Goal: Task Accomplishment & Management: Use online tool/utility

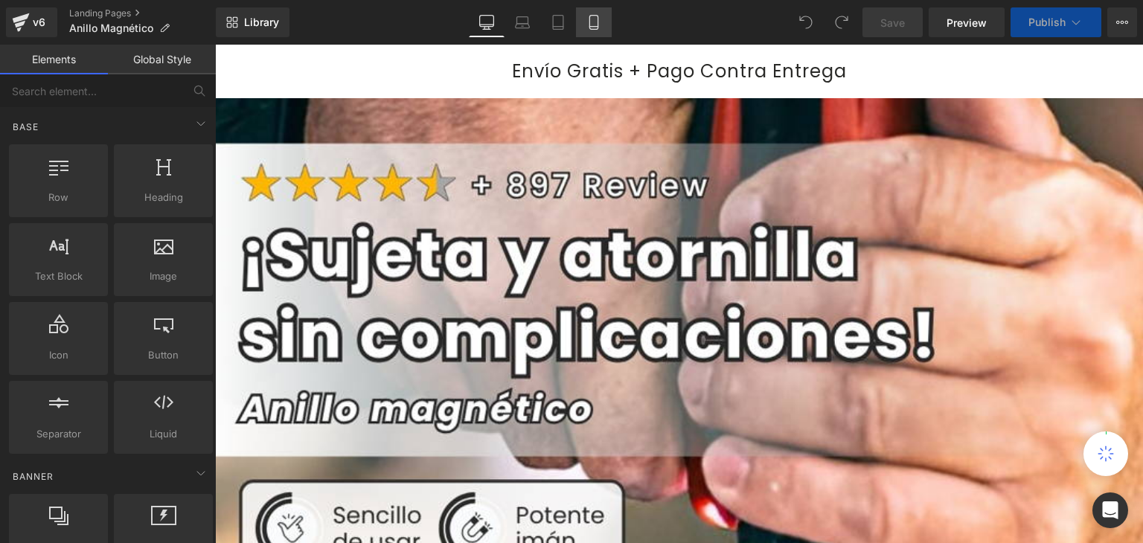
click at [598, 19] on icon at bounding box center [594, 23] width 8 height 14
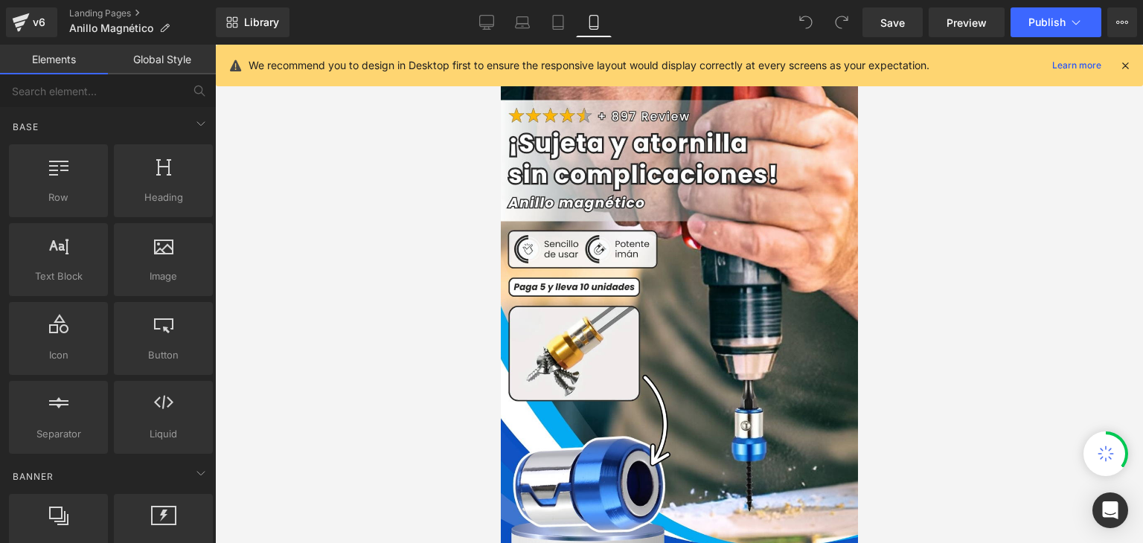
click at [1123, 66] on icon at bounding box center [1125, 65] width 13 height 13
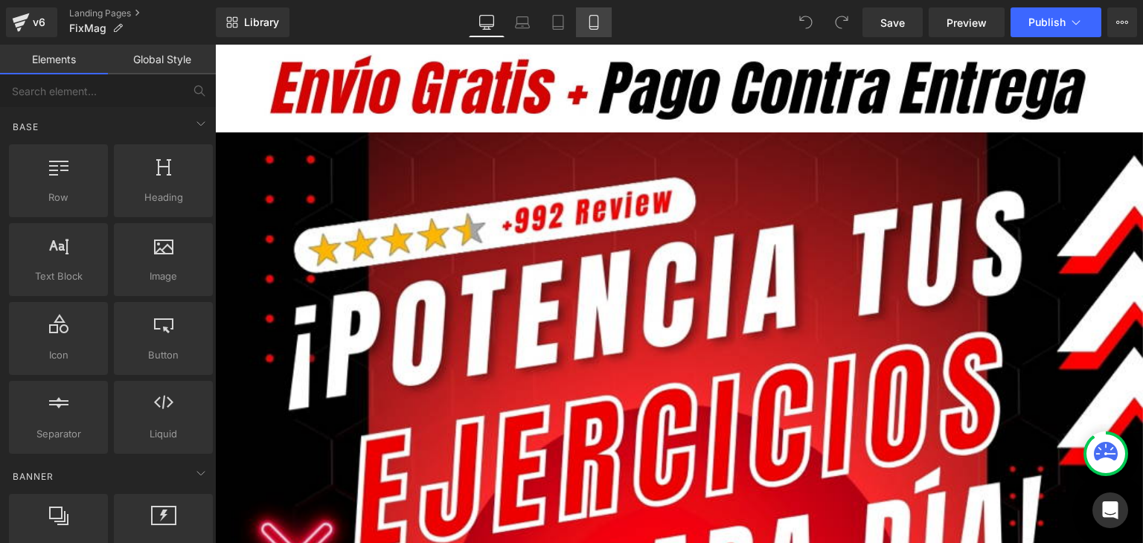
click at [593, 17] on icon at bounding box center [594, 22] width 15 height 15
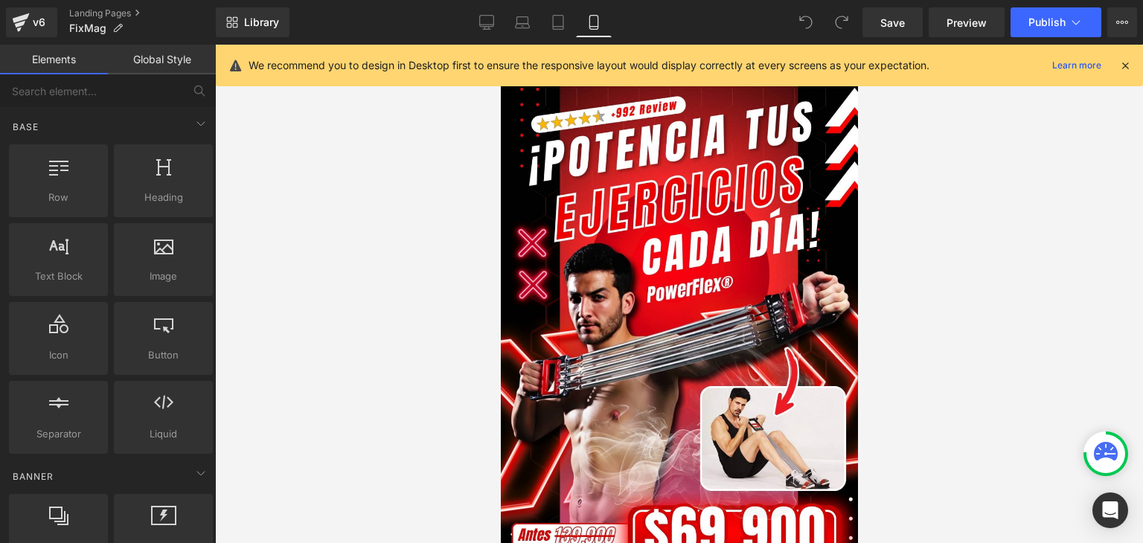
click at [1117, 60] on div "We recommend you to design in Desktop first to ensure the responsive layout wou…" at bounding box center [684, 66] width 871 height 18
click at [1132, 69] on icon at bounding box center [1125, 65] width 13 height 13
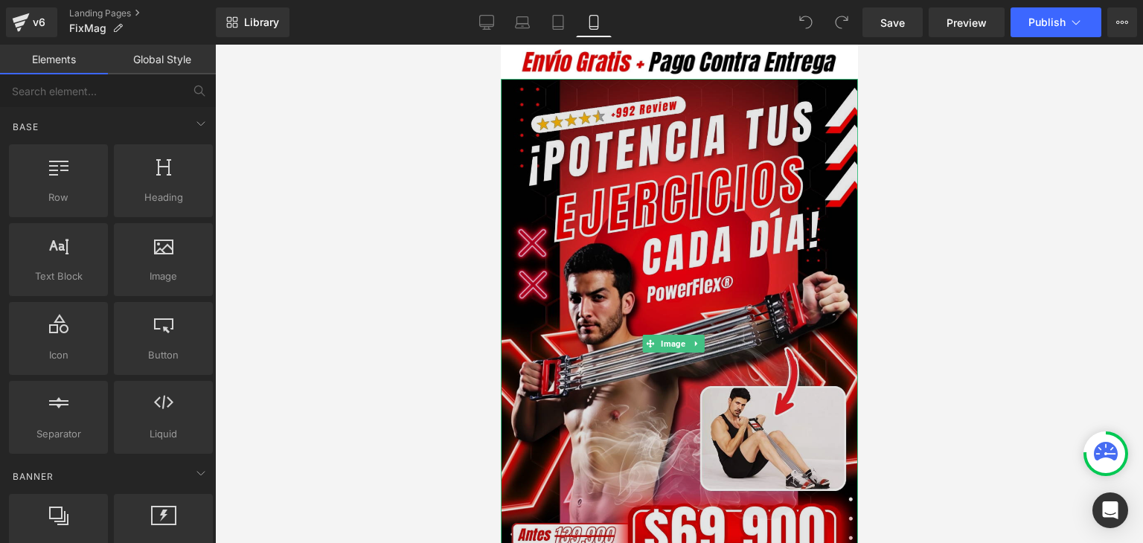
click at [704, 200] on img at bounding box center [678, 343] width 357 height 529
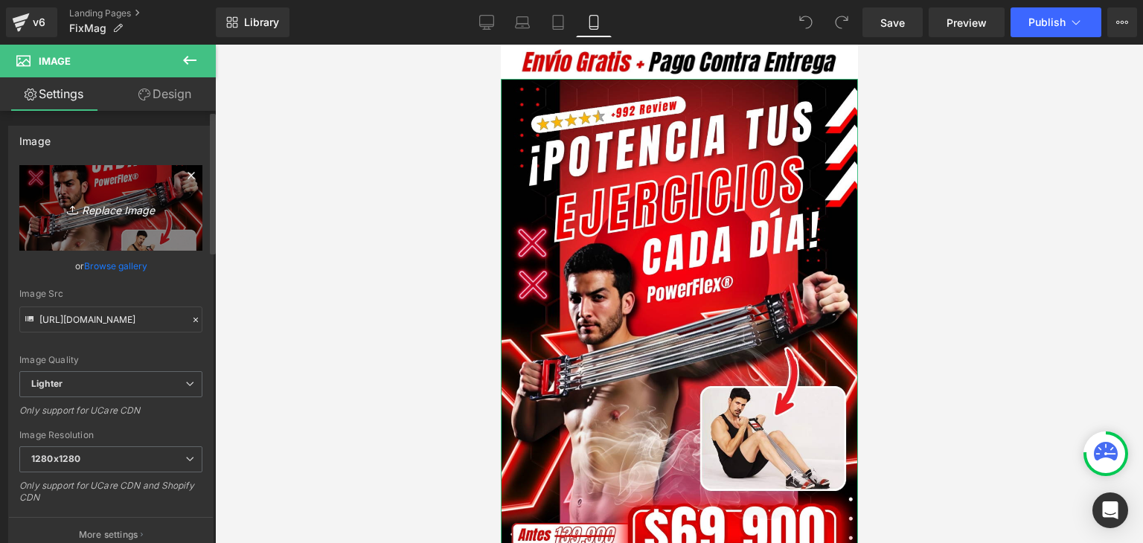
click at [130, 213] on icon "Replace Image" at bounding box center [110, 208] width 119 height 19
type input "C:\fakepath\Banner Landing.webp"
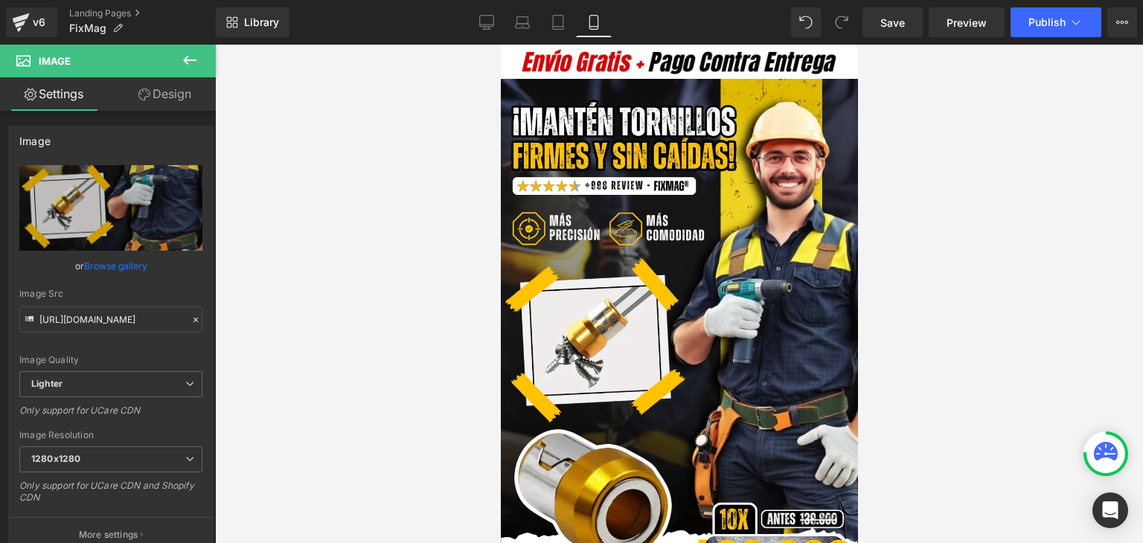
type input "https://ucarecdn.com/6d8f4b29-1fd6-4304-aa4a-93f48e9a1202/-/format/auto/-/previ…"
click at [1027, 27] on button "Publish" at bounding box center [1056, 22] width 91 height 30
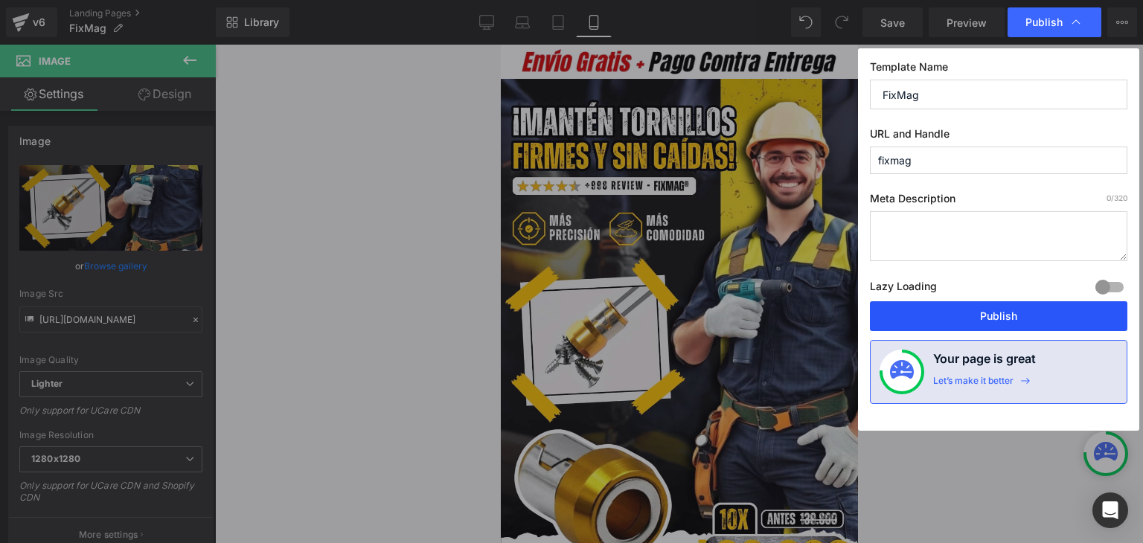
click at [986, 310] on button "Publish" at bounding box center [999, 317] width 258 height 30
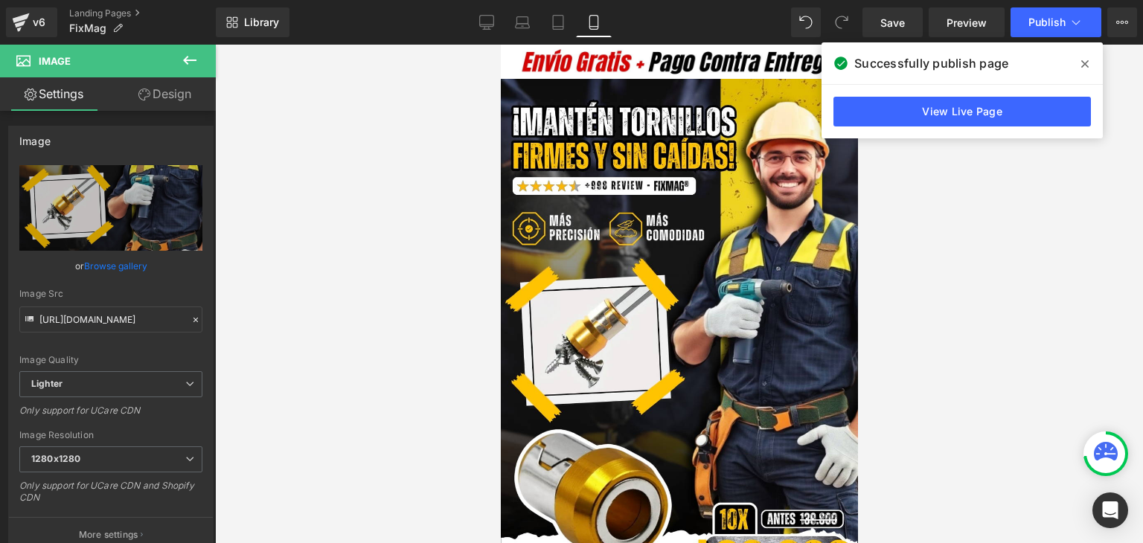
click at [1082, 63] on icon at bounding box center [1085, 64] width 7 height 12
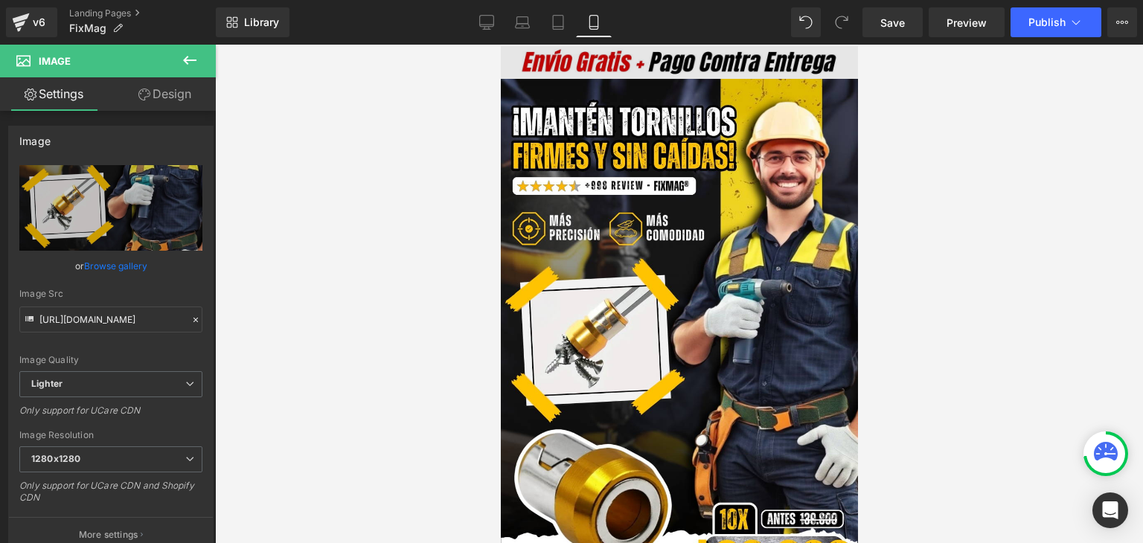
click at [674, 61] on div "Image" at bounding box center [678, 62] width 357 height 33
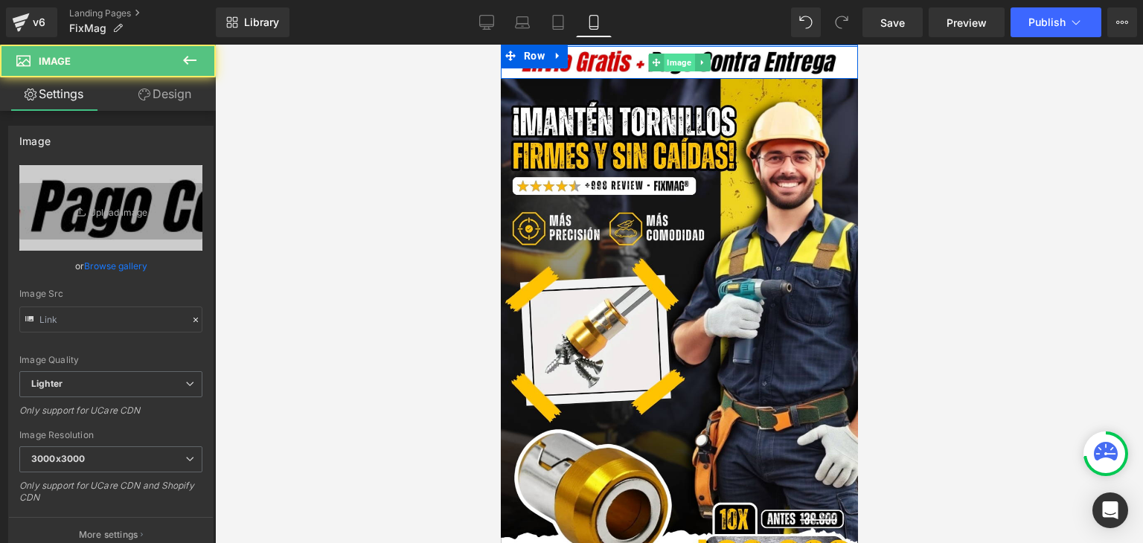
type input "https://ucarecdn.com/92736eea-7c0e-43aa-b628-d516f5100813/-/format/auto/-/previ…"
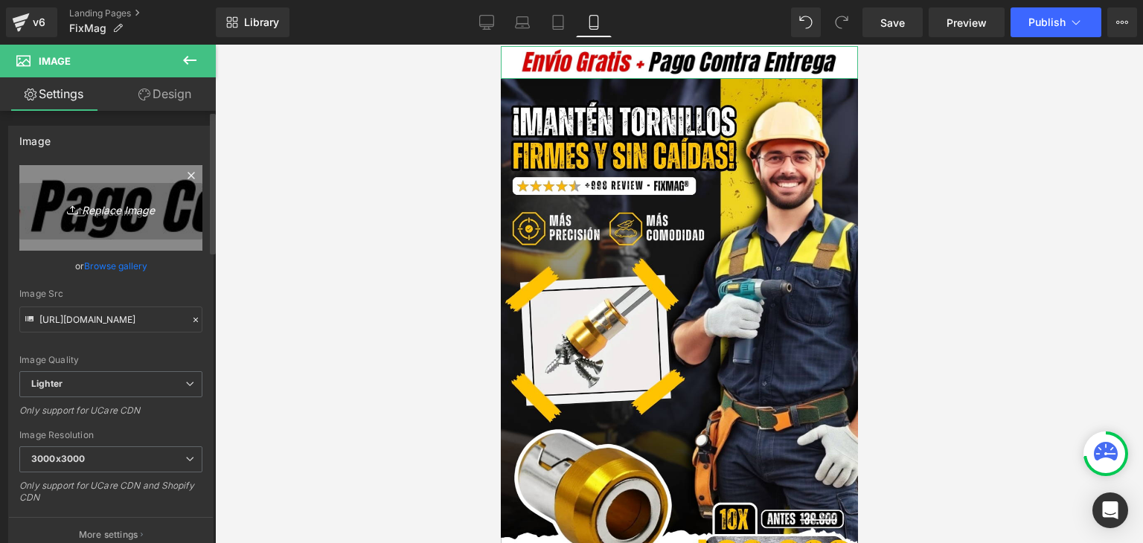
click at [101, 201] on icon "Replace Image" at bounding box center [110, 208] width 119 height 19
type input "C:\fakepath\Subtítulo.webp"
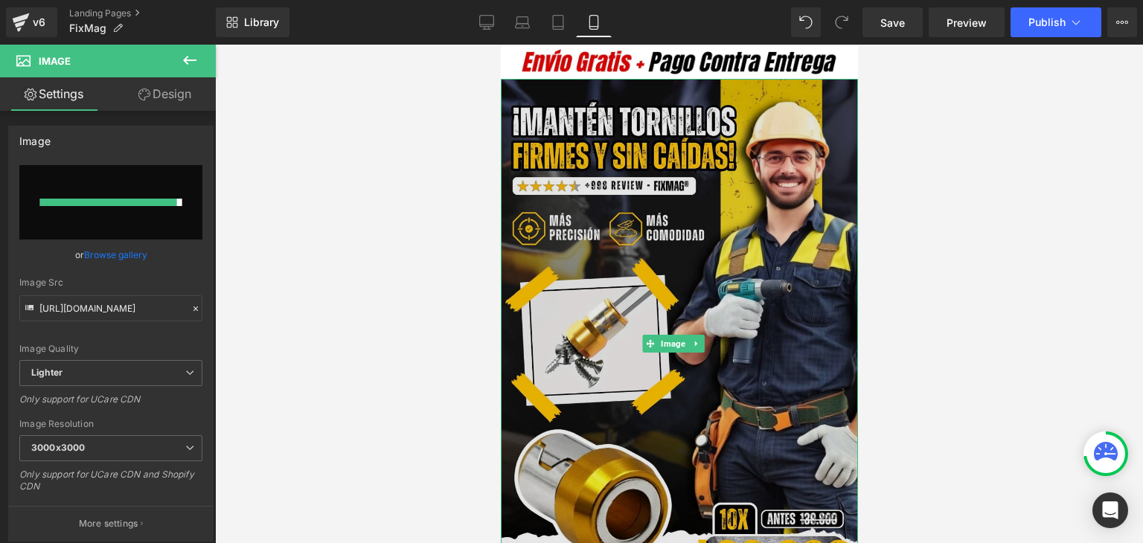
type input "https://ucarecdn.com/763772fc-ebcc-420d-99b2-0f2337791743/-/format/auto/-/previ…"
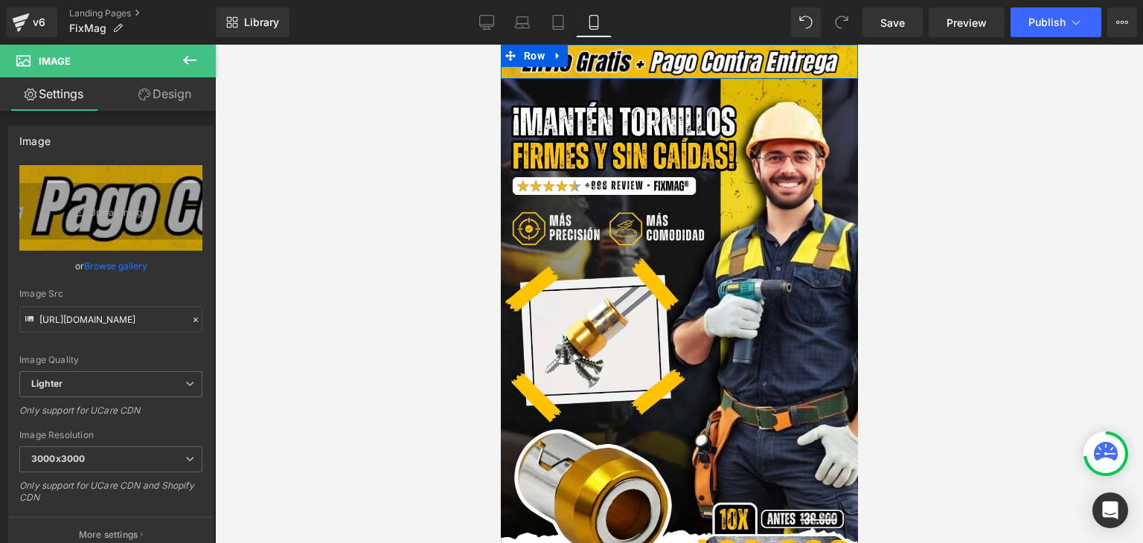
drag, startPoint x: 699, startPoint y: 29, endPoint x: 1200, endPoint y: 74, distance: 503.0
click at [699, 45] on html "Image Row Row Image Add To Cart (P) Cart Button Product Image Row Image El Exte…" at bounding box center [678, 294] width 357 height 499
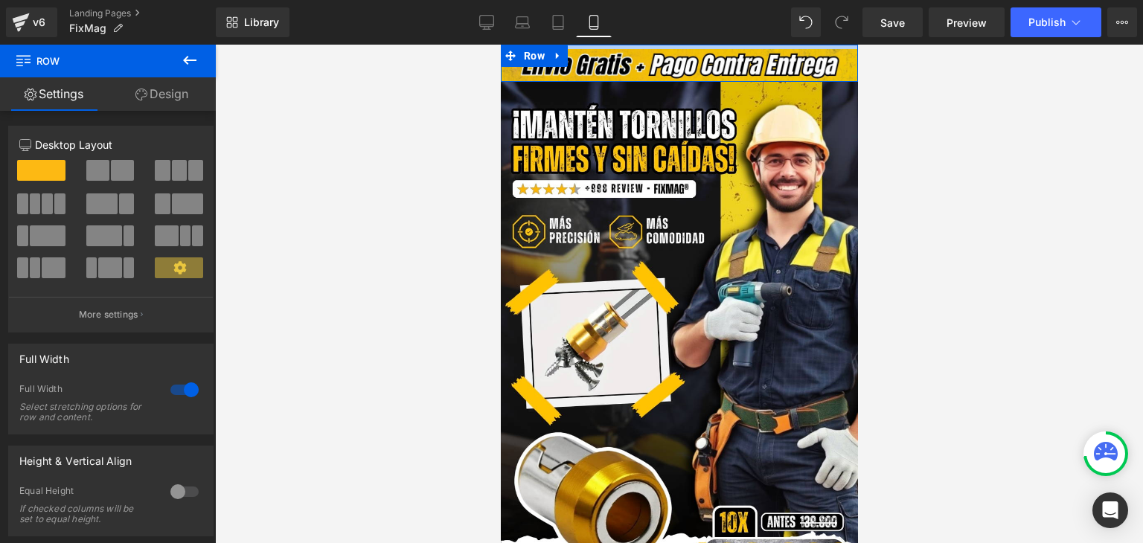
click at [721, 35] on div "Library Mobile Desktop Laptop Tablet Mobile Save Preview Publish Scheduled View…" at bounding box center [680, 22] width 928 height 30
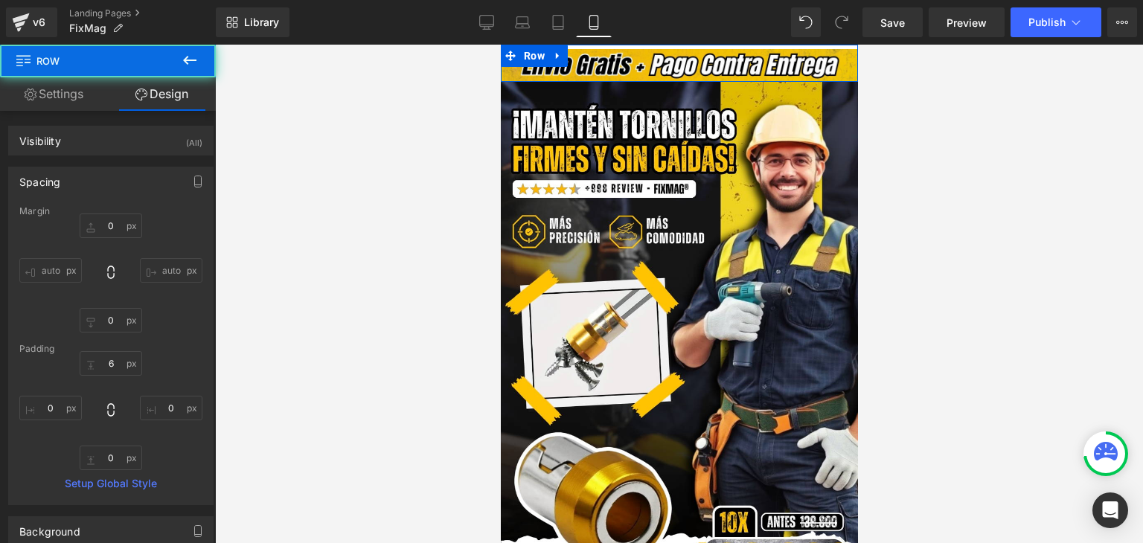
type input "0"
type input "6"
type input "0"
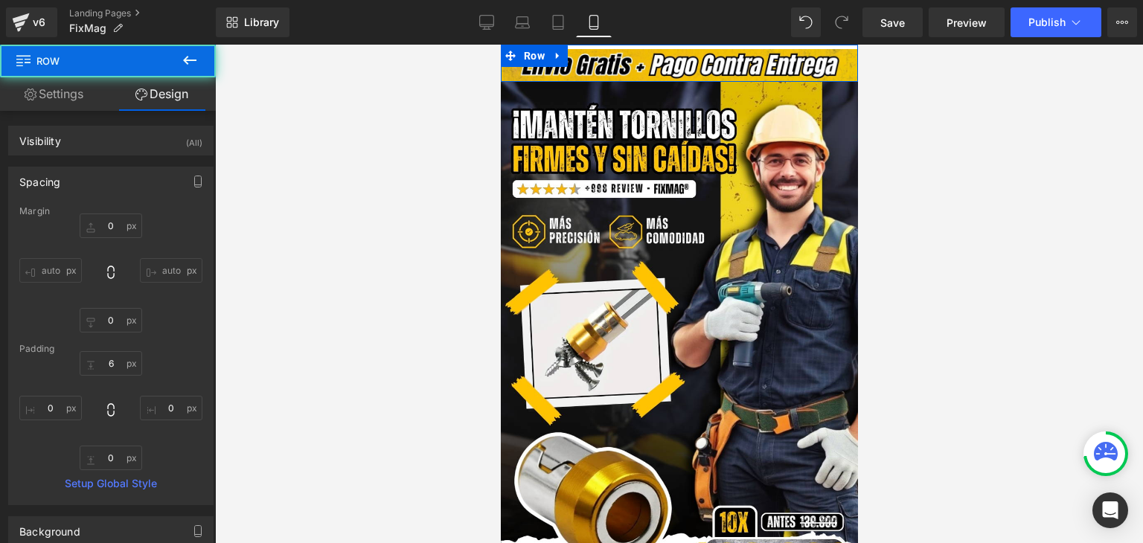
type input "0"
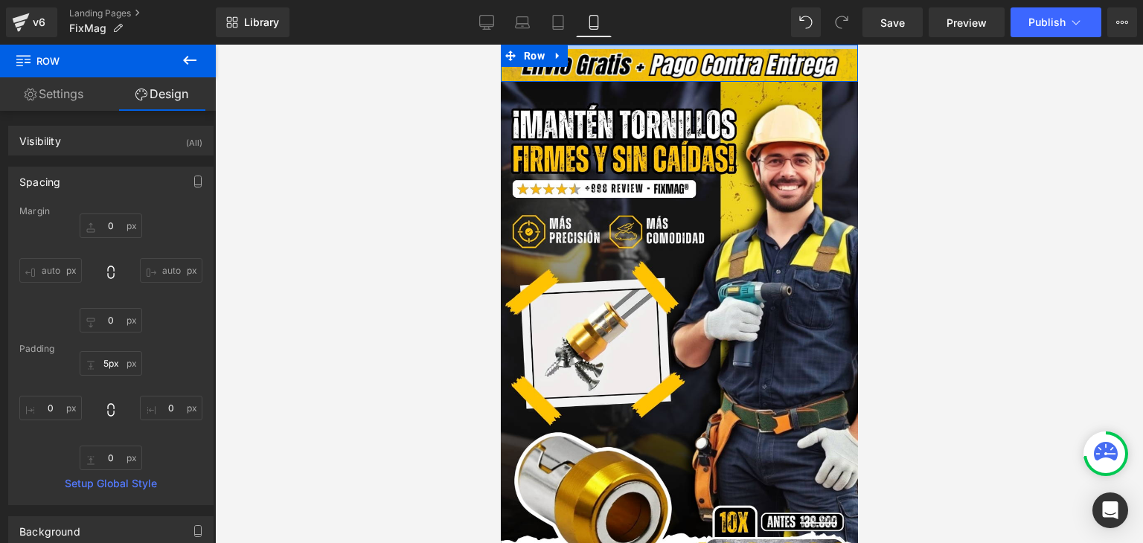
type input "0px"
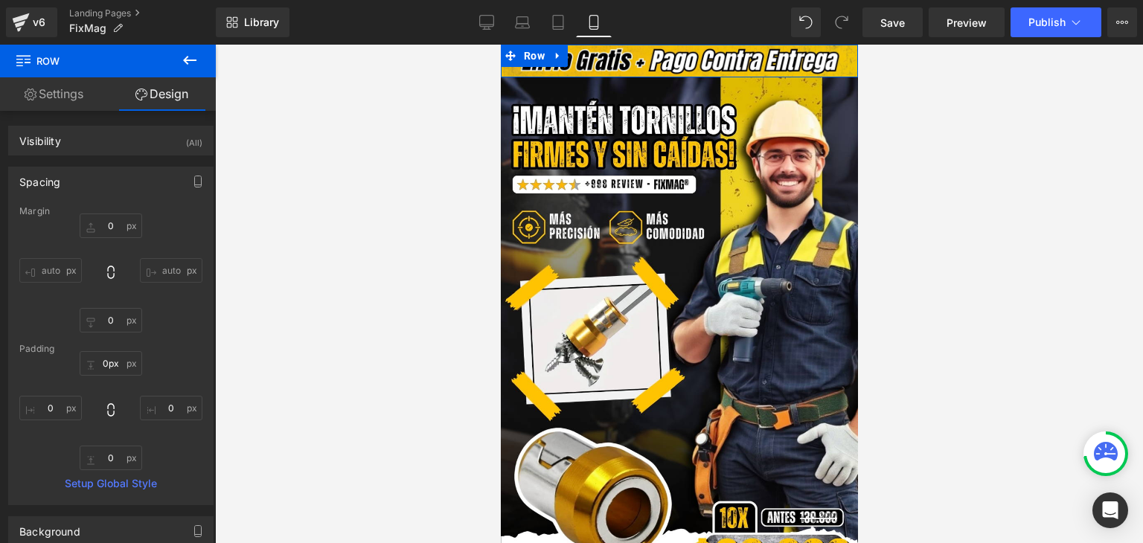
drag, startPoint x: 695, startPoint y: 48, endPoint x: 1201, endPoint y: 65, distance: 506.5
click at [701, 45] on html "Image Row Row Image Add To Cart (P) Cart Button Product Image Row Image El Exte…" at bounding box center [678, 294] width 357 height 499
click at [701, 20] on div "Library Mobile Desktop Laptop Tablet Mobile Save Preview Publish Scheduled View…" at bounding box center [680, 22] width 928 height 30
click at [491, 20] on icon at bounding box center [486, 22] width 15 height 15
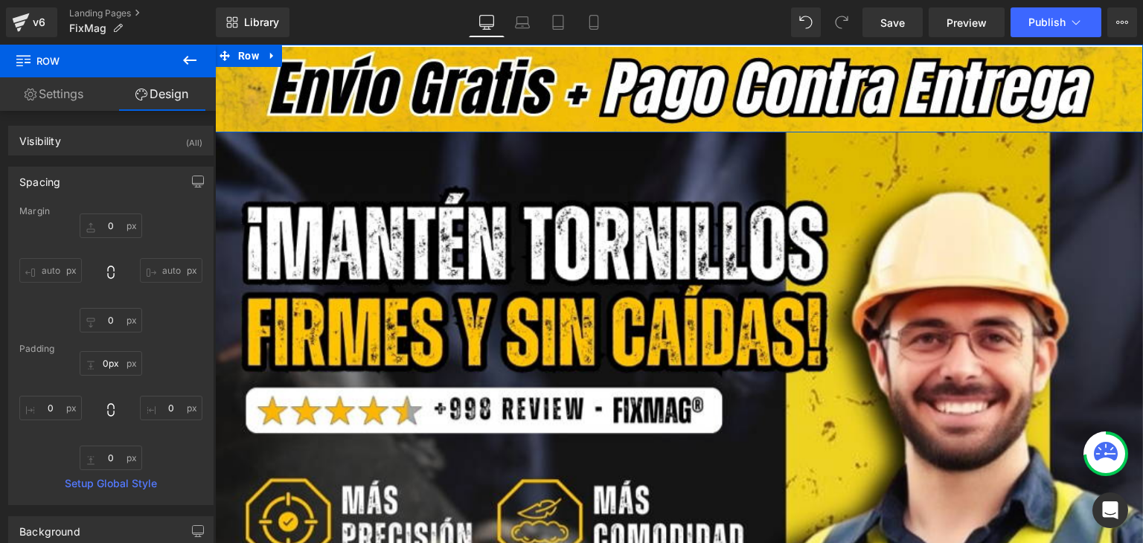
type input "0"
type input "3"
type input "0"
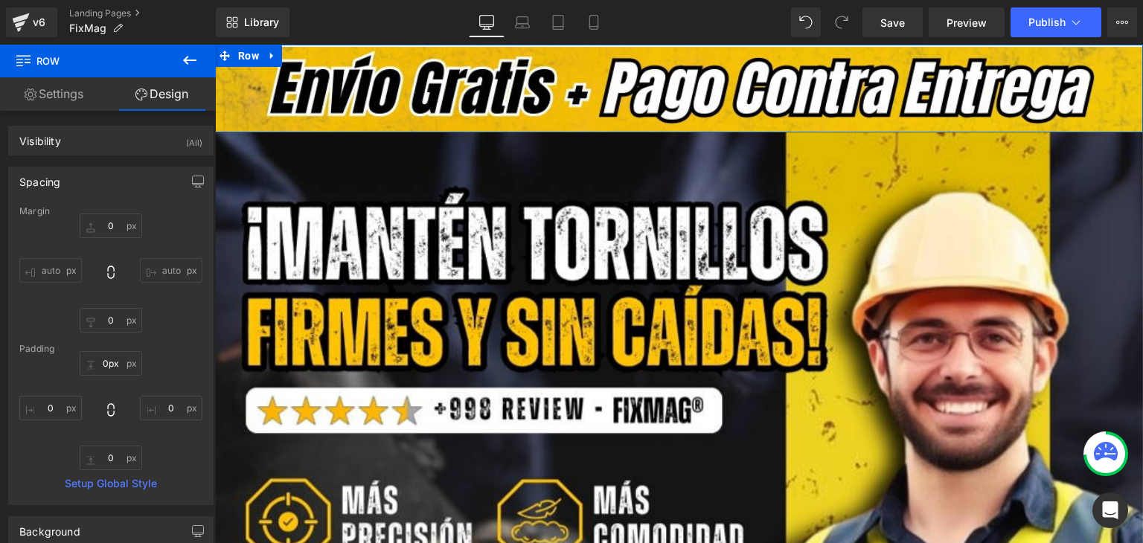
type input "0"
type input "2px"
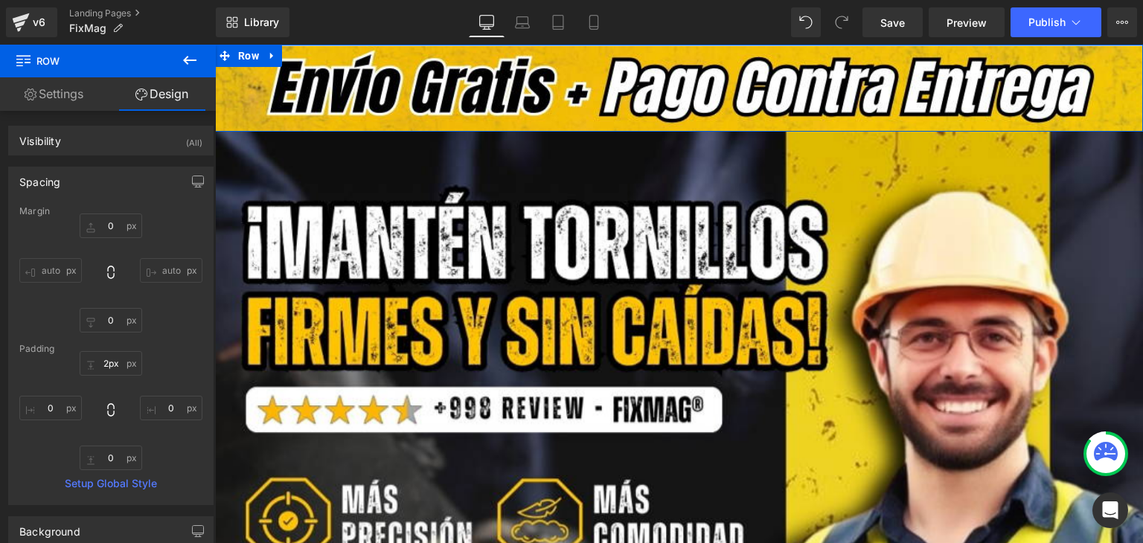
drag, startPoint x: 584, startPoint y: 46, endPoint x: 588, endPoint y: 28, distance: 18.4
click at [588, 45] on html "Image Row Row Image Add To Cart (P) Cart Button Product Image Row Image El Exte…" at bounding box center [679, 294] width 928 height 499
click at [595, 13] on link "Mobile" at bounding box center [594, 22] width 36 height 30
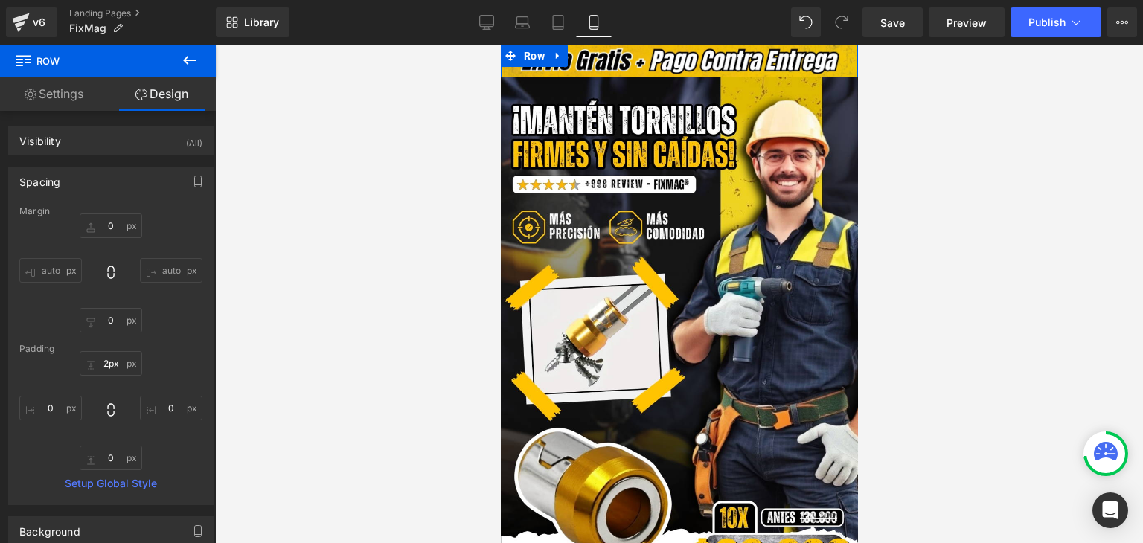
type input "0"
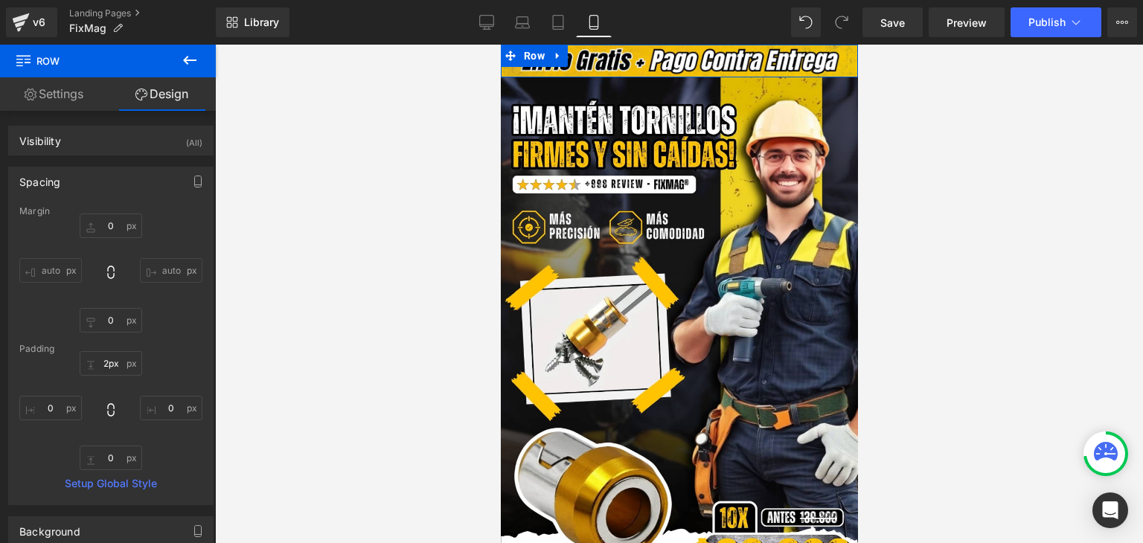
type input "0"
click at [1035, 23] on span "Publish" at bounding box center [1047, 22] width 37 height 12
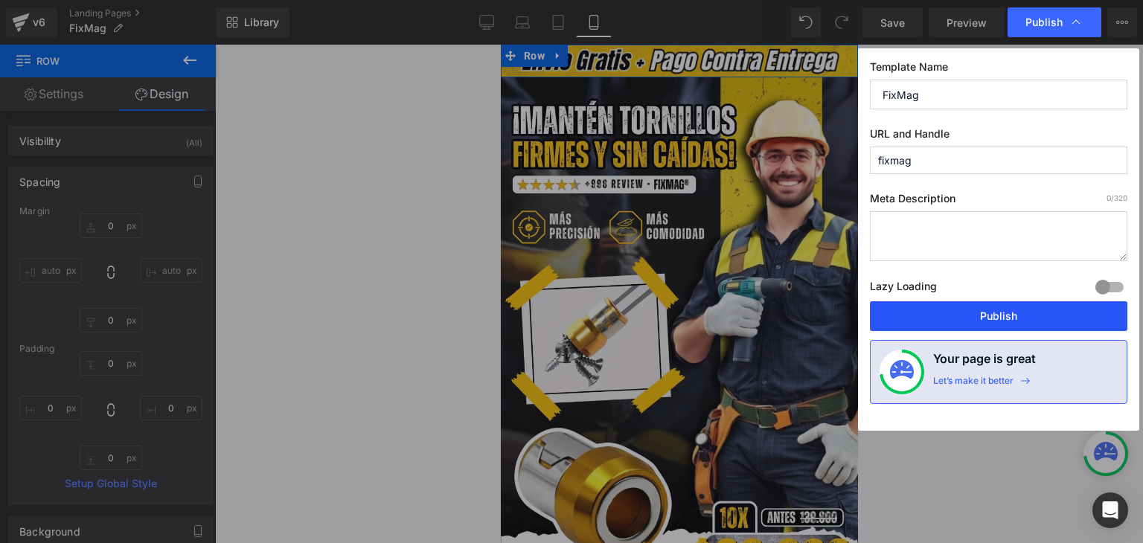
click at [992, 316] on button "Publish" at bounding box center [999, 317] width 258 height 30
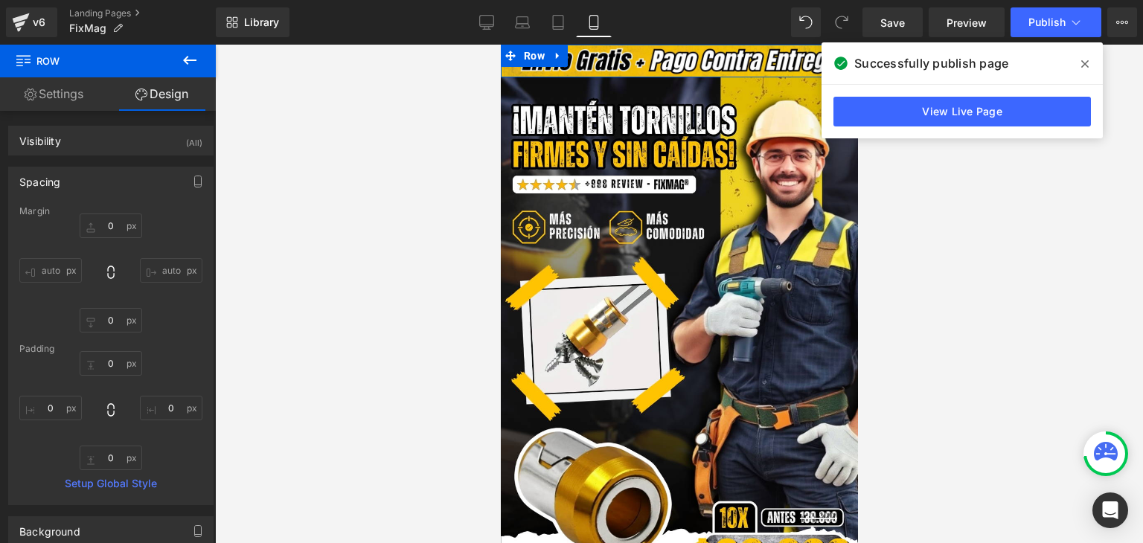
click at [1079, 57] on span at bounding box center [1086, 64] width 24 height 24
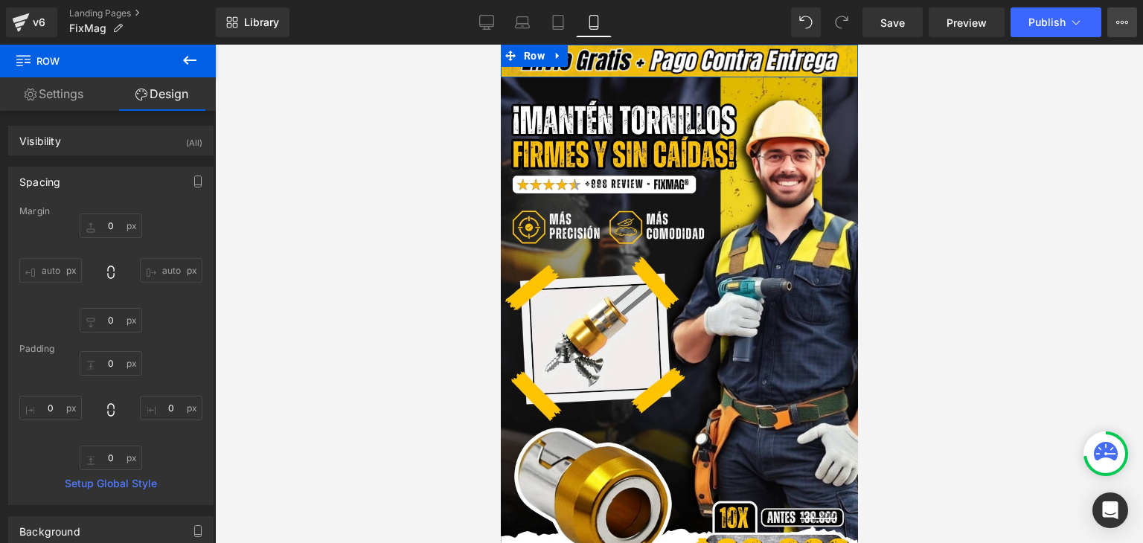
click at [1111, 17] on button "View Live Page View with current Template Save Template to Library Schedule Pub…" at bounding box center [1123, 22] width 30 height 30
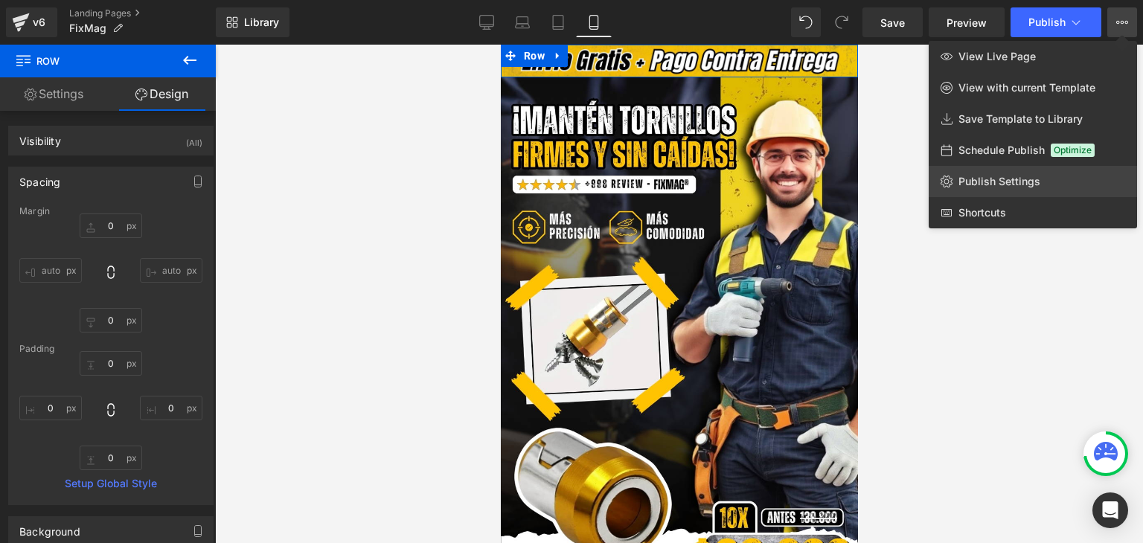
click at [991, 176] on span "Publish Settings" at bounding box center [1000, 181] width 82 height 13
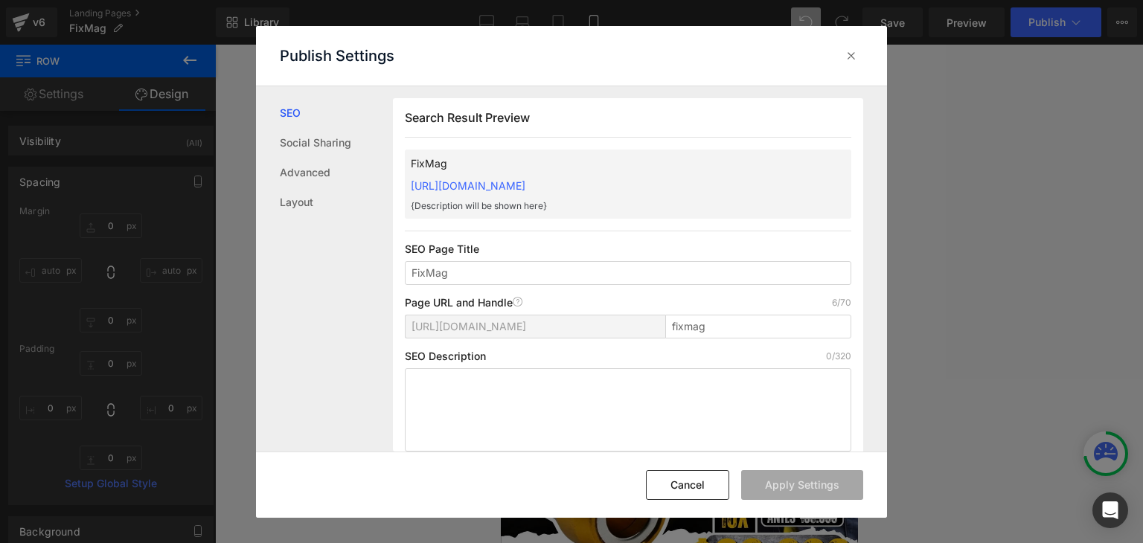
drag, startPoint x: 406, startPoint y: 185, endPoint x: 706, endPoint y: 187, distance: 300.0
click at [706, 187] on div "FixMag https://commpralo-ya.myshopify.com/pages/fixmag {Description will be sho…" at bounding box center [628, 184] width 447 height 69
copy link "https://commpralo-ya.myshopify.com/pages/fixmag"
click at [858, 60] on icon at bounding box center [851, 55] width 15 height 15
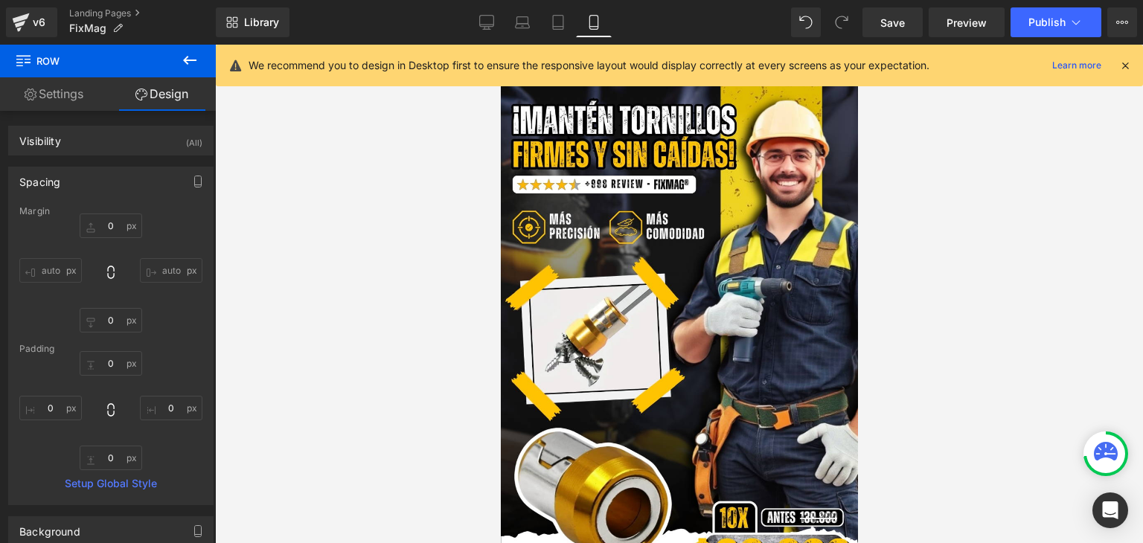
click at [1125, 61] on icon at bounding box center [1125, 65] width 13 height 13
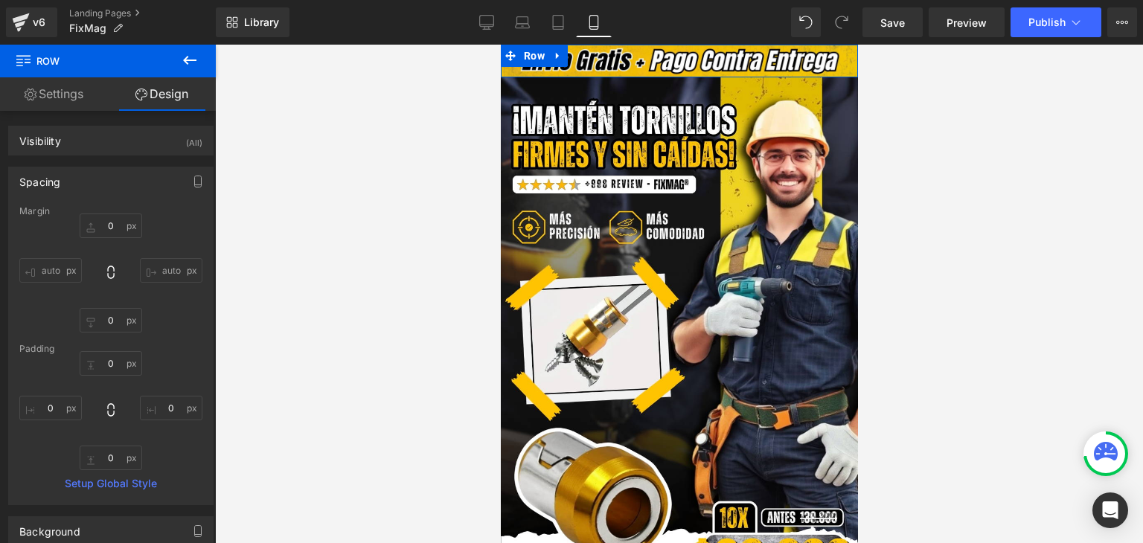
click at [995, 117] on div at bounding box center [679, 294] width 928 height 499
